Goal: Connect with others: Connect with others

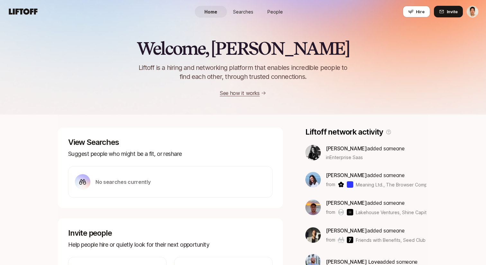
click at [269, 12] on span "People" at bounding box center [275, 11] width 15 height 7
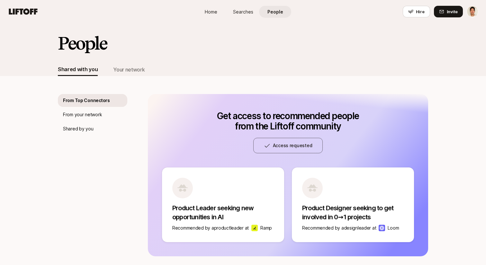
click at [39, 6] on div "Home Searches People Hire Hire Invite" at bounding box center [243, 12] width 471 height 12
click at [31, 8] on icon at bounding box center [23, 11] width 31 height 9
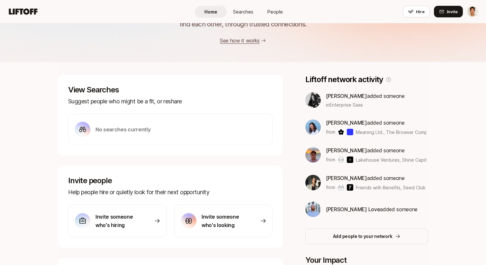
scroll to position [57, 0]
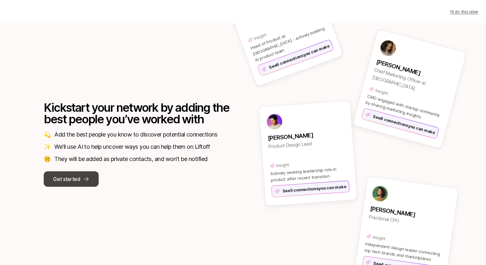
click at [82, 177] on button "Get started" at bounding box center [71, 178] width 55 height 15
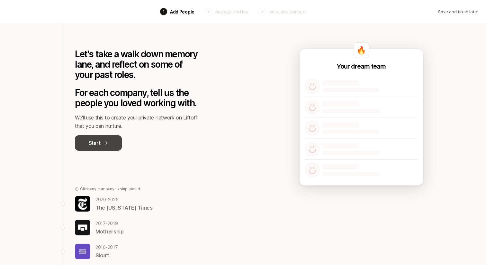
click at [113, 141] on button "Start" at bounding box center [98, 142] width 47 height 15
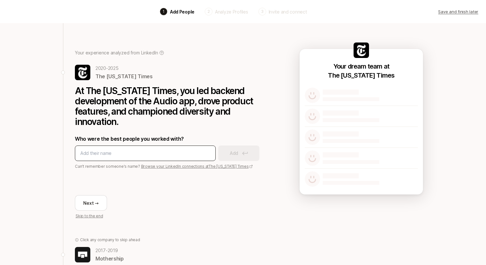
click at [128, 150] on input at bounding box center [145, 153] width 130 height 8
type input "[PERSON_NAME]"
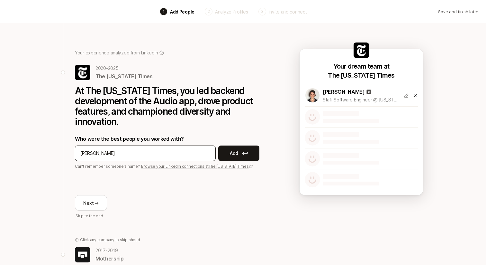
type input "[PERSON_NAME]"
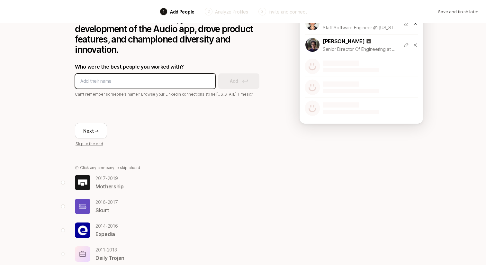
scroll to position [129, 0]
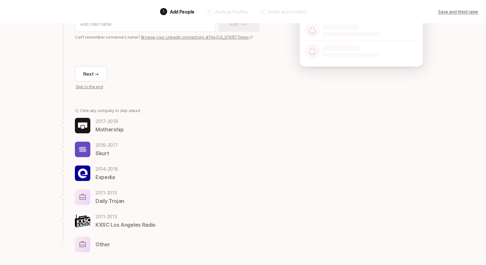
click at [100, 239] on div "Other" at bounding box center [171, 243] width 193 height 15
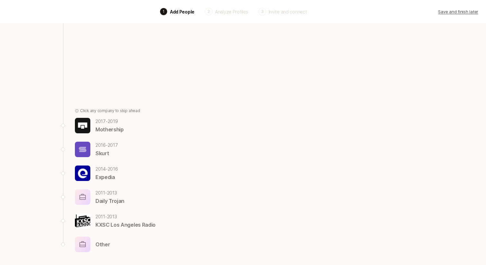
scroll to position [0, 0]
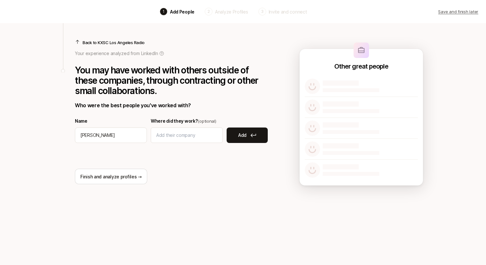
type input "Eric Antonow"
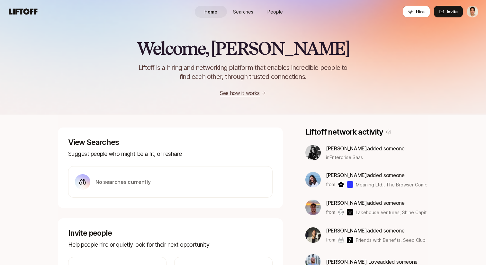
click at [277, 14] on span "People" at bounding box center [275, 11] width 15 height 7
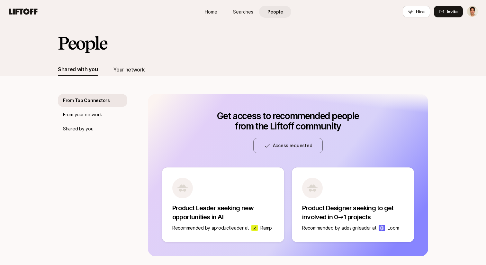
click at [136, 66] on div "Your network" at bounding box center [129, 69] width 32 height 8
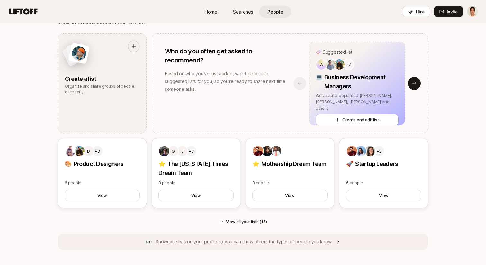
scroll to position [531, 0]
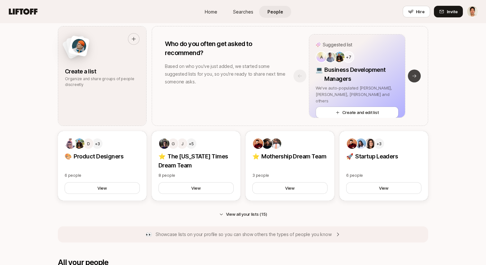
click at [420, 76] on button "Next slide" at bounding box center [414, 75] width 13 height 13
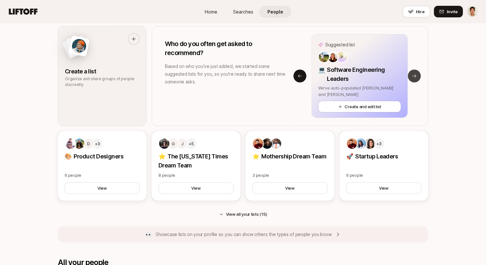
click at [420, 76] on button "Next slide" at bounding box center [414, 75] width 13 height 13
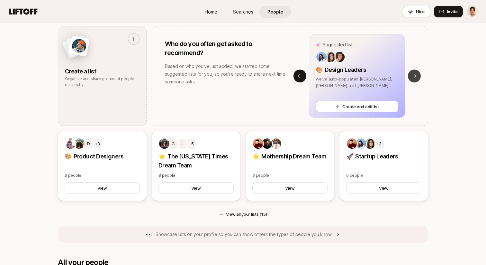
click at [420, 76] on button "Next slide" at bounding box center [414, 75] width 13 height 13
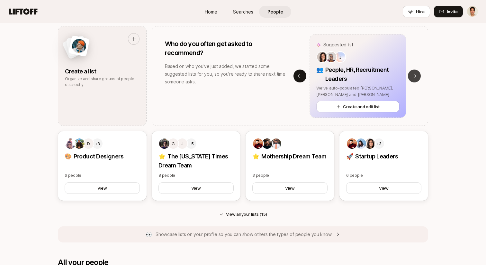
click at [420, 76] on button "Next slide" at bounding box center [414, 75] width 13 height 13
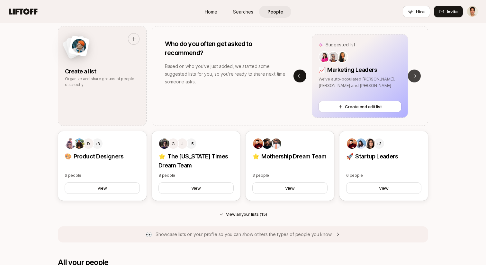
click at [418, 77] on button "Next slide" at bounding box center [414, 75] width 13 height 13
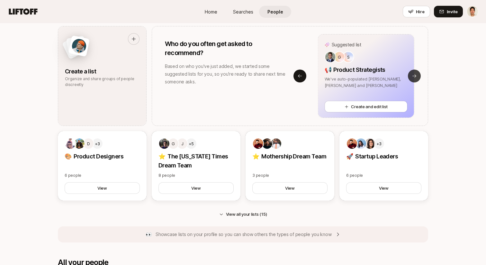
click at [418, 77] on button "Next slide" at bounding box center [414, 75] width 13 height 13
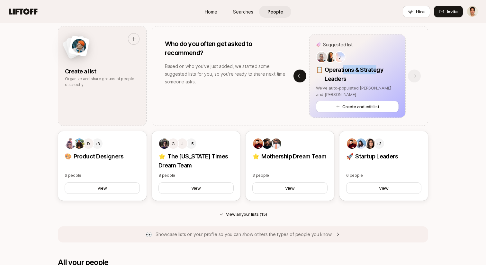
drag, startPoint x: 341, startPoint y: 73, endPoint x: 389, endPoint y: 72, distance: 47.6
click at [389, 72] on p "Operations & Strategy Leaders" at bounding box center [362, 74] width 74 height 18
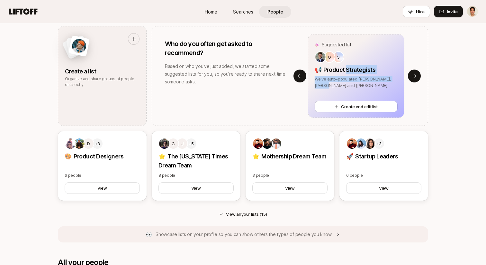
drag, startPoint x: 338, startPoint y: 73, endPoint x: 418, endPoint y: 98, distance: 84.1
click at [400, 95] on div "Suggested list G S 📢 Product Strategists We've auto-populated Jake, [PERSON_NAM…" at bounding box center [356, 75] width 96 height 83
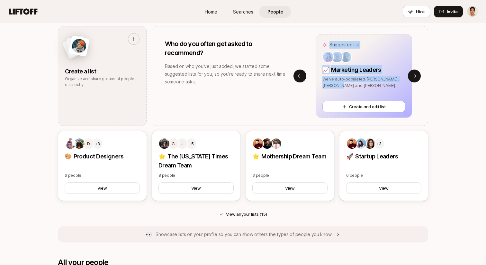
drag, startPoint x: 387, startPoint y: 97, endPoint x: 446, endPoint y: 113, distance: 60.9
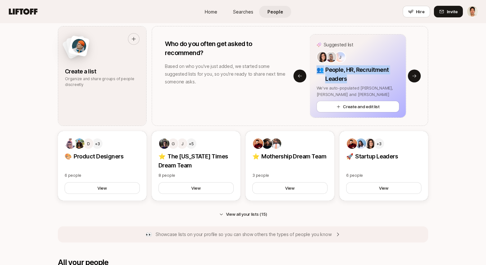
drag, startPoint x: 316, startPoint y: 65, endPoint x: 468, endPoint y: 96, distance: 154.6
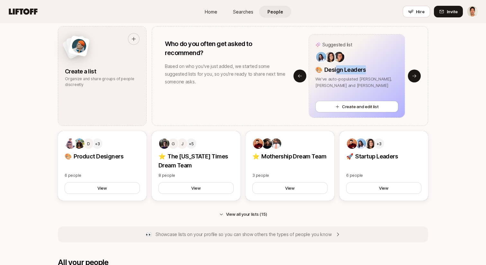
drag, startPoint x: 335, startPoint y: 69, endPoint x: 412, endPoint y: 68, distance: 76.6
click at [394, 68] on div "🎨 Design Leaders" at bounding box center [356, 69] width 83 height 9
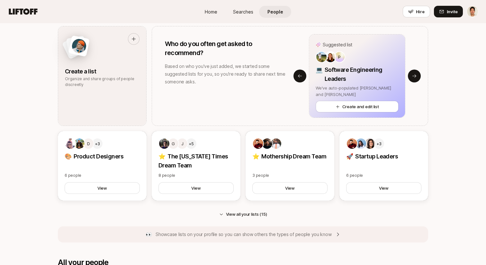
click at [313, 71] on div "Suggested list P 💻 Software Engineering Leaders We've auto-populated [PERSON_NA…" at bounding box center [357, 75] width 96 height 83
click at [297, 76] on icon at bounding box center [299, 75] width 5 height 5
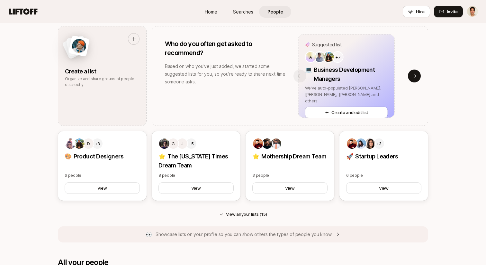
click at [297, 76] on div "Suggested list A +7 💻 Business Development Managers We've auto-populated Aatish…" at bounding box center [346, 76] width 141 height 84
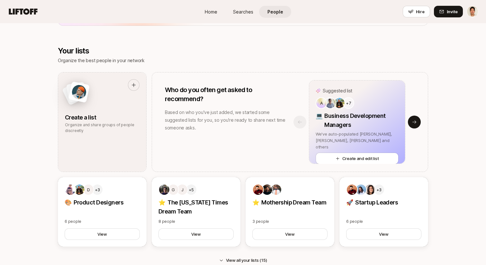
scroll to position [482, 0]
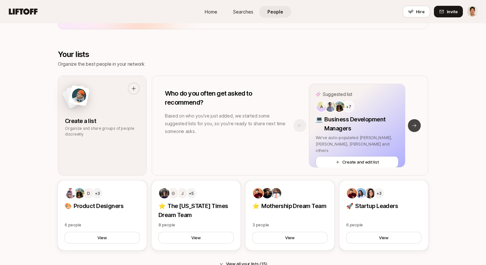
click at [416, 125] on icon at bounding box center [414, 125] width 5 height 5
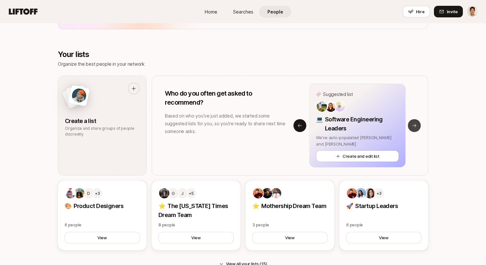
click at [416, 125] on icon at bounding box center [414, 125] width 5 height 5
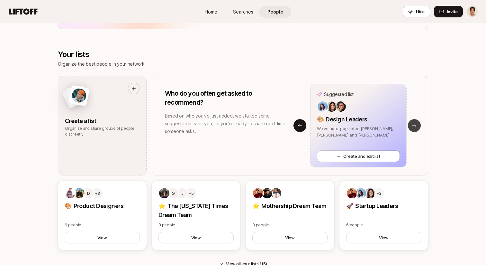
click at [416, 125] on icon at bounding box center [414, 125] width 5 height 5
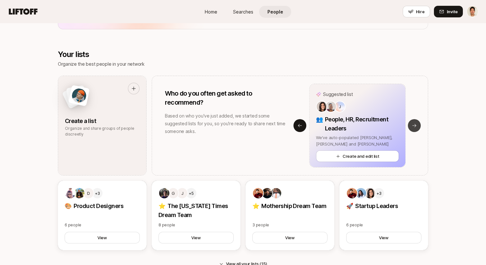
click at [416, 125] on icon at bounding box center [414, 125] width 5 height 5
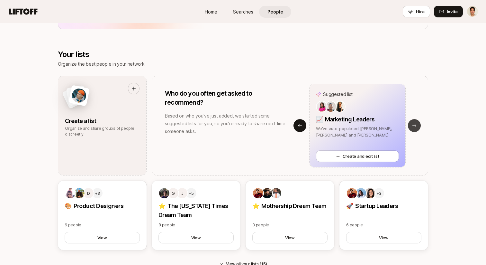
click at [416, 125] on icon at bounding box center [414, 125] width 5 height 5
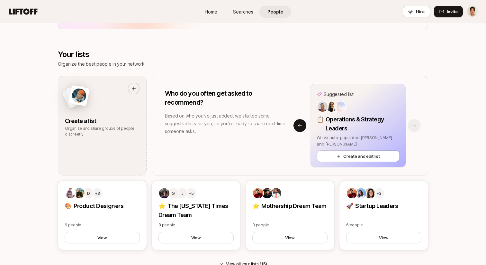
click at [416, 125] on div "Suggested list J 📋 Operations & Strategy Leaders We've auto-populated [PERSON_N…" at bounding box center [357, 126] width 141 height 84
click at [295, 127] on button "Previous slide" at bounding box center [300, 125] width 13 height 13
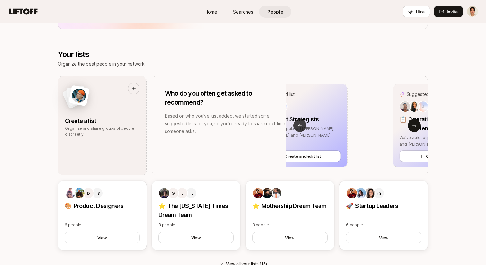
click at [295, 127] on button "Previous slide" at bounding box center [300, 125] width 13 height 13
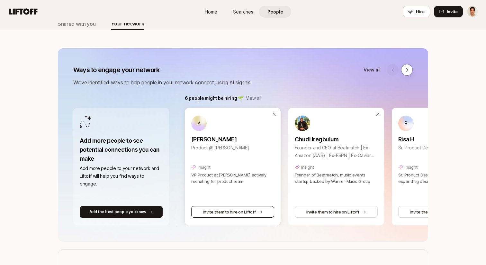
scroll to position [64, 0]
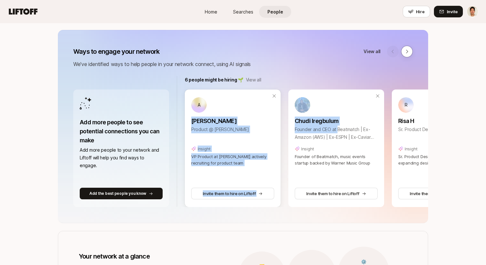
drag, startPoint x: 337, startPoint y: 131, endPoint x: 247, endPoint y: 114, distance: 91.6
click at [248, 114] on div "A [PERSON_NAME] Product @ [PERSON_NAME] Insight VP Product at [PERSON_NAME] act…" at bounding box center [336, 147] width 303 height 117
click at [359, 113] on link "Chudi Iregbulum" at bounding box center [336, 119] width 83 height 13
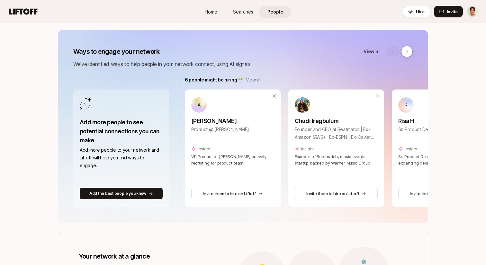
click at [372, 68] on div "Ways to engage your network View all We've identified ways to help people in yo…" at bounding box center [243, 126] width 370 height 193
click at [408, 49] on icon at bounding box center [407, 51] width 5 height 5
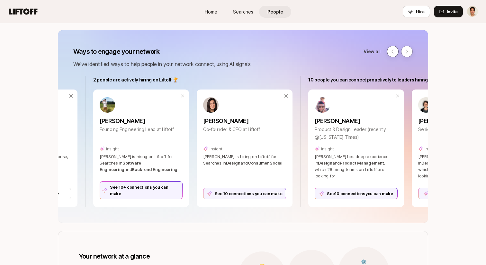
click at [394, 52] on icon at bounding box center [392, 51] width 5 height 5
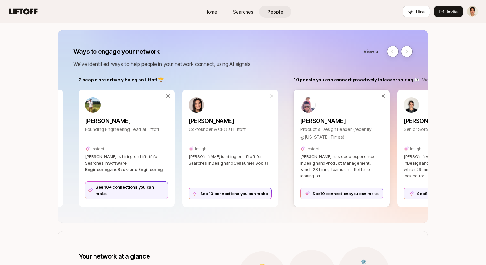
scroll to position [0, 396]
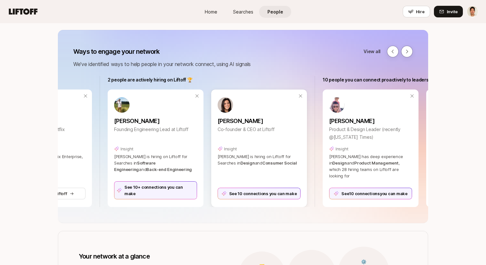
click at [260, 192] on div "See 10 connections you can make" at bounding box center [259, 193] width 83 height 12
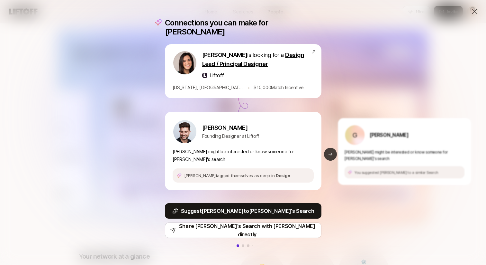
click at [328, 151] on icon at bounding box center [330, 153] width 5 height 5
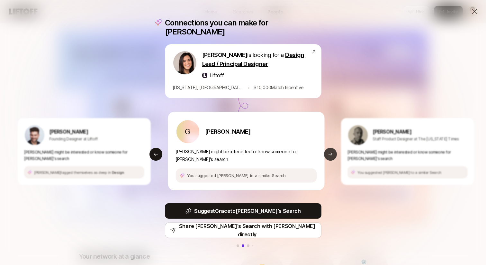
click at [328, 151] on icon at bounding box center [330, 153] width 5 height 5
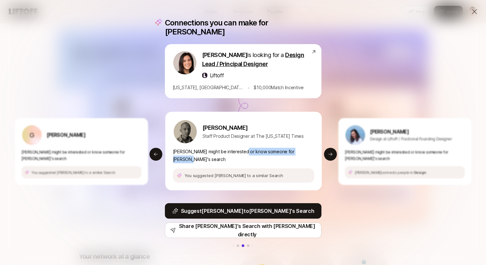
drag, startPoint x: 293, startPoint y: 157, endPoint x: 190, endPoint y: 154, distance: 103.3
click at [207, 154] on div "[PERSON_NAME] Staff Product Designer at The [US_STATE] Times [PERSON_NAME] migh…" at bounding box center [243, 151] width 157 height 78
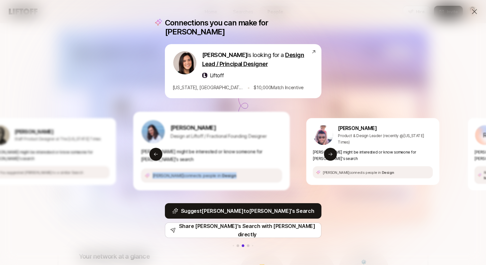
click at [232, 168] on div "[PERSON_NAME] connects people in Design" at bounding box center [211, 175] width 141 height 14
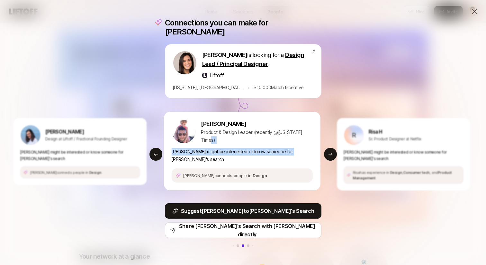
drag, startPoint x: 286, startPoint y: 147, endPoint x: 233, endPoint y: 139, distance: 54.3
click at [237, 139] on div "[PERSON_NAME] Product & Design Leader (recently @[US_STATE] Times) [PERSON_NAME…" at bounding box center [242, 151] width 157 height 78
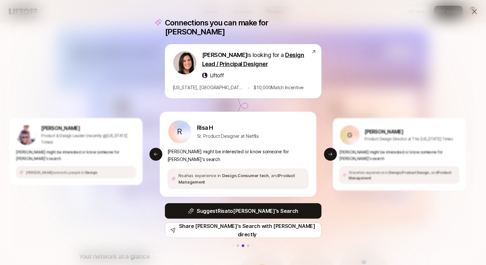
drag, startPoint x: 281, startPoint y: 146, endPoint x: 194, endPoint y: 143, distance: 86.5
click at [196, 143] on div "R [PERSON_NAME] Product Designer at Netflix Risa might be interested or know so…" at bounding box center [238, 154] width 157 height 85
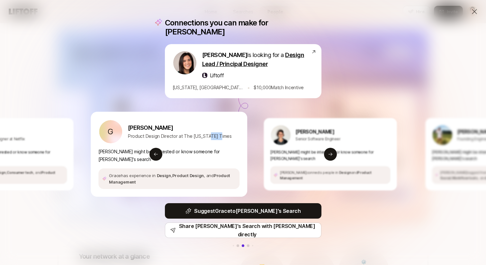
drag, startPoint x: 268, startPoint y: 131, endPoint x: 208, endPoint y: 134, distance: 60.6
click at [208, 134] on p "Product Design Director at The [US_STATE] Times" at bounding box center [180, 136] width 104 height 8
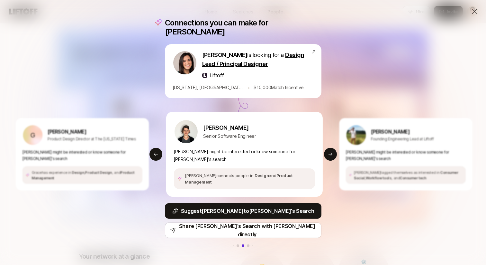
click at [333, 73] on div "Connections you can make for [PERSON_NAME] is looking for a Design Lead / Princ…" at bounding box center [243, 132] width 486 height 265
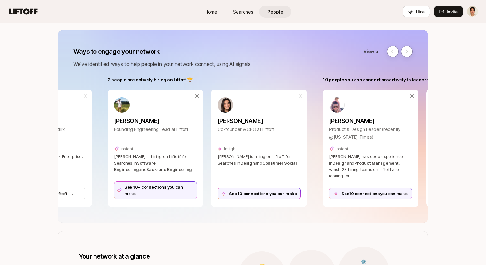
click at [335, 8] on div "Home Searches People Hire Hire Invite" at bounding box center [243, 12] width 471 height 12
